Goal: Find specific page/section: Find specific page/section

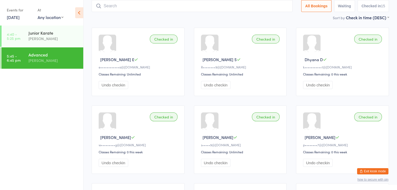
click at [369, 170] on button "Exit kiosk mode" at bounding box center [372, 171] width 31 height 6
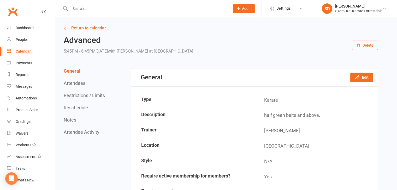
click at [134, 8] on input "text" at bounding box center [147, 8] width 157 height 7
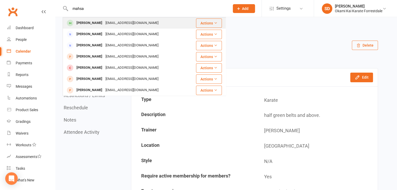
type input "mahsa"
click at [92, 22] on div "[PERSON_NAME]" at bounding box center [89, 23] width 29 height 8
